Goal: Go to known website: Go to known website

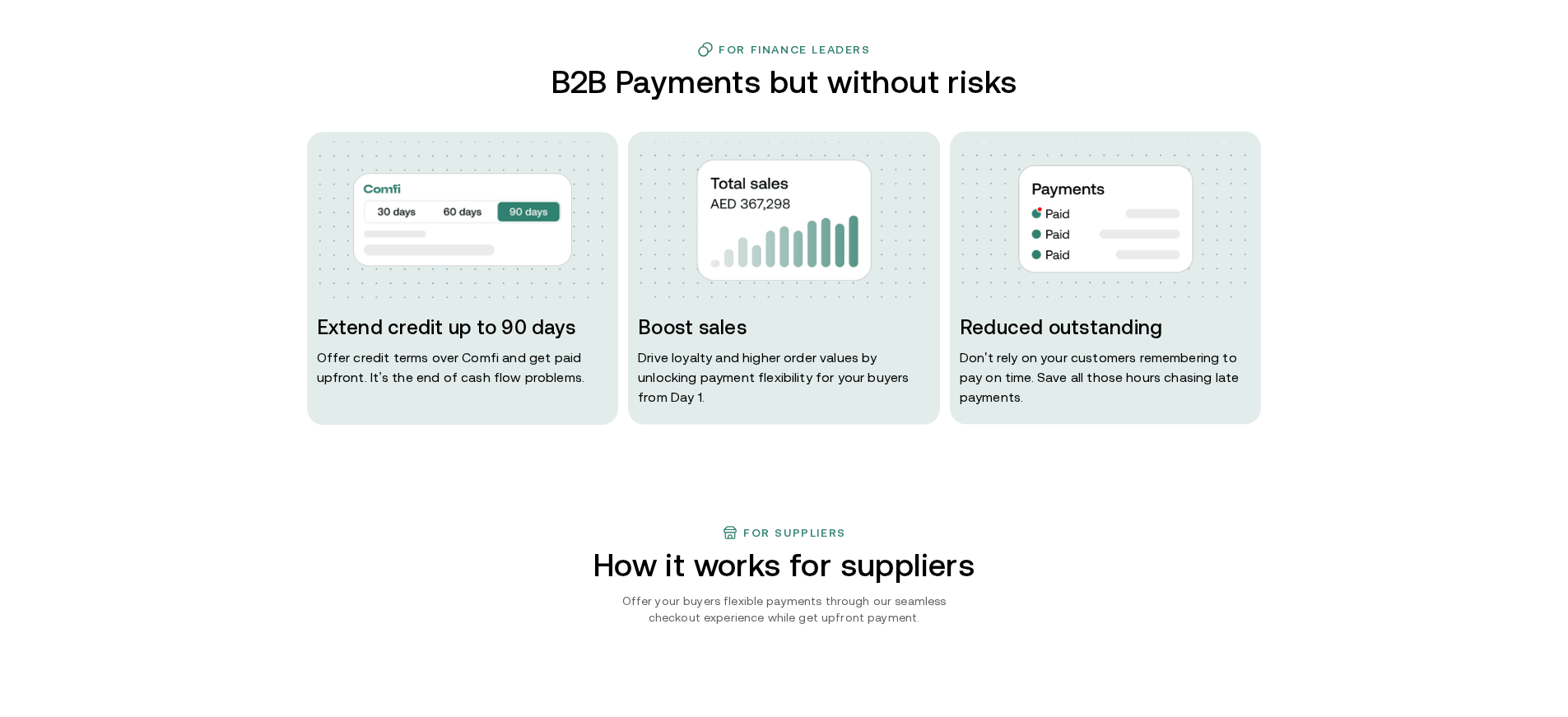
scroll to position [1029, 0]
